Goal: Check status: Check status

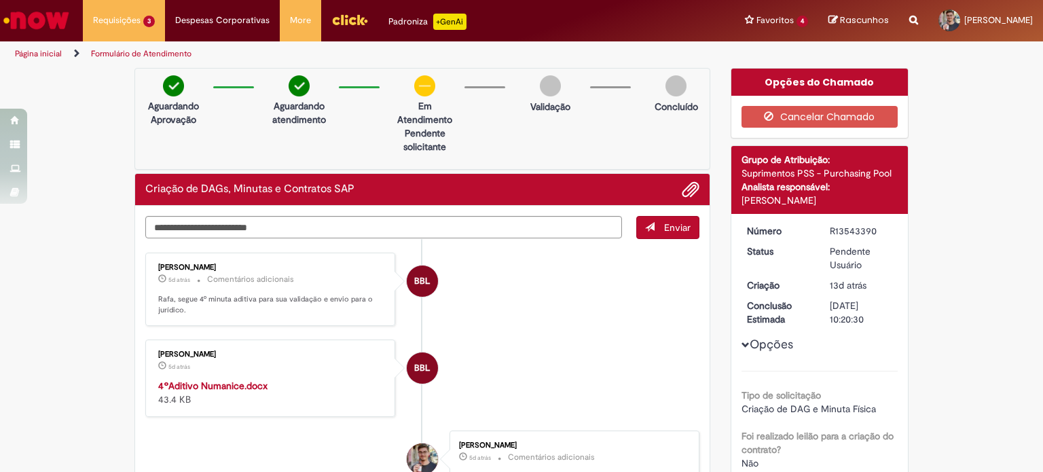
click at [332, 225] on textarea "Digite sua mensagem aqui..." at bounding box center [383, 227] width 477 height 23
click at [39, 21] on img "Ir para a Homepage" at bounding box center [36, 20] width 70 height 27
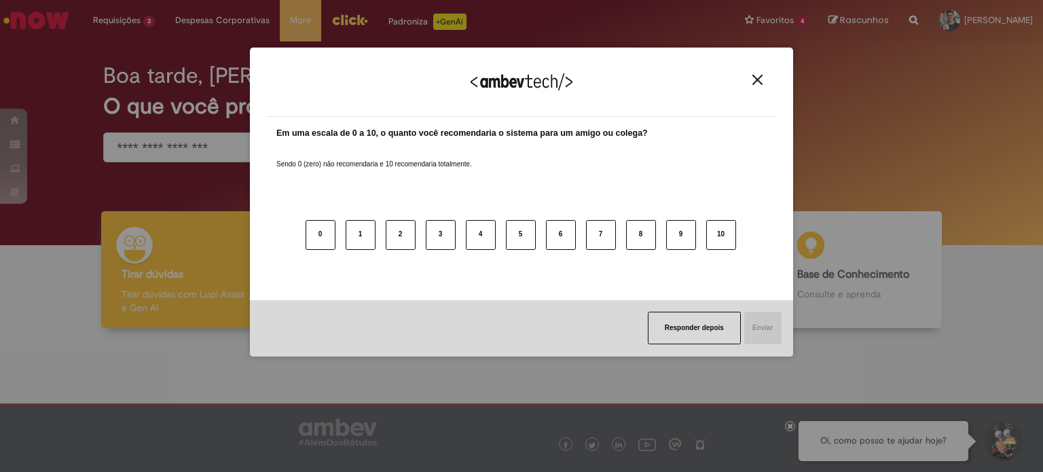
click at [753, 73] on div "Agradecemos seu feedback!" at bounding box center [521, 90] width 511 height 53
click at [759, 80] on img "Close" at bounding box center [758, 80] width 10 height 10
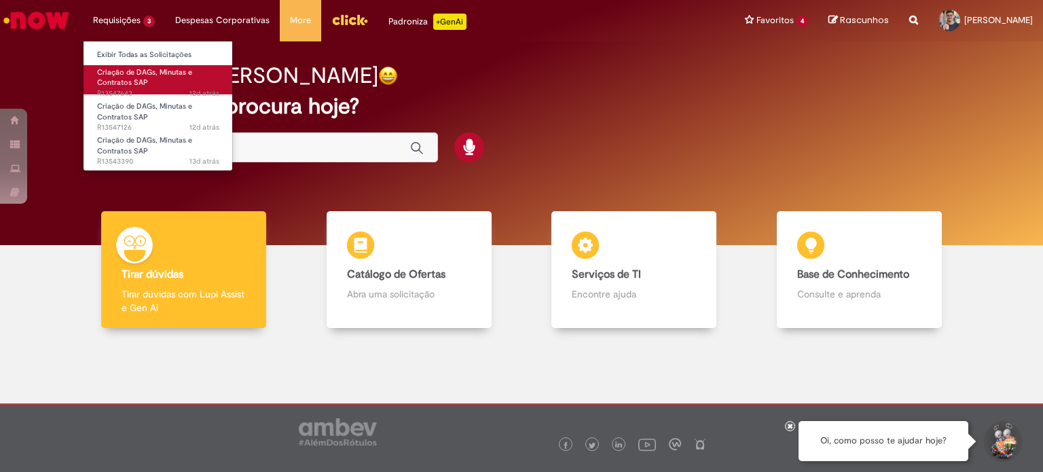
click at [149, 81] on link "Criação de DAGs, Minutas e Contratos SAP 12d atrás 12 dias atrás R13547643" at bounding box center [158, 79] width 149 height 29
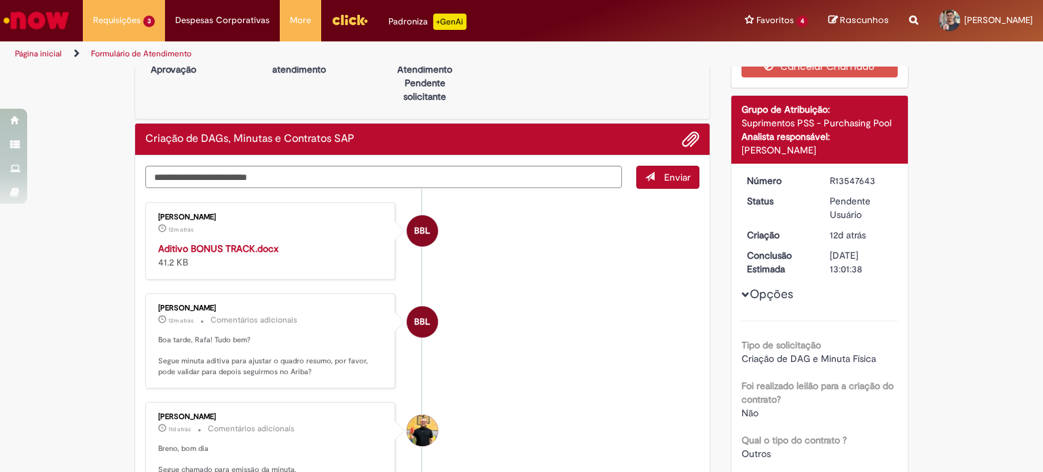
scroll to position [57, 0]
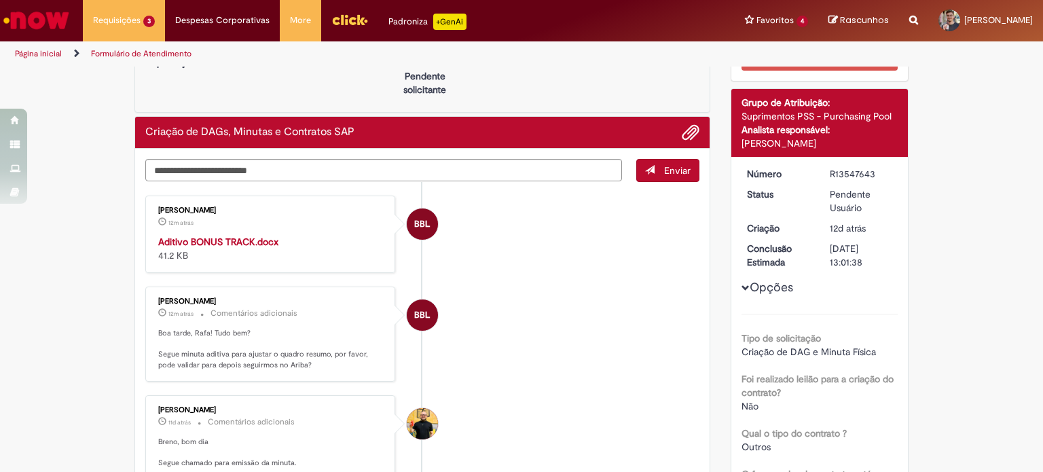
click at [240, 238] on strong "Aditivo BONUS TRACK.docx" at bounding box center [218, 242] width 120 height 12
